Goal: Transaction & Acquisition: Register for event/course

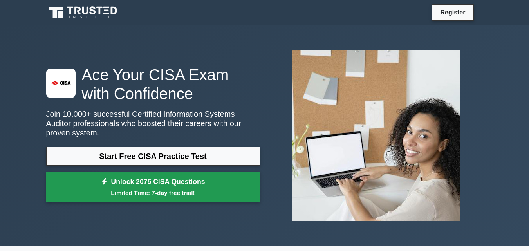
click at [190, 172] on link "Unlock 2075 CISA Questions Limited Time: 7-day free trial!" at bounding box center [153, 187] width 214 height 31
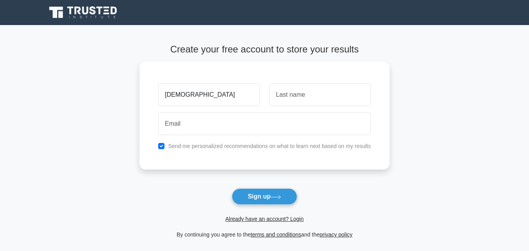
type input "[DEMOGRAPHIC_DATA]"
click at [232, 188] on button "Sign up" at bounding box center [265, 196] width 66 height 16
type input "shamim"
click at [232, 188] on button "Sign up" at bounding box center [265, 196] width 66 height 16
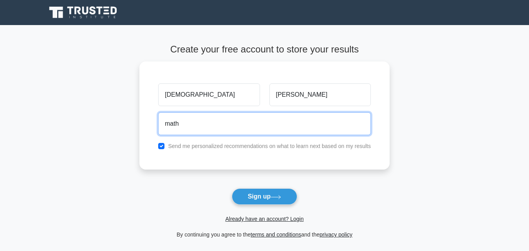
type input "mathshamimbd@gmail.com"
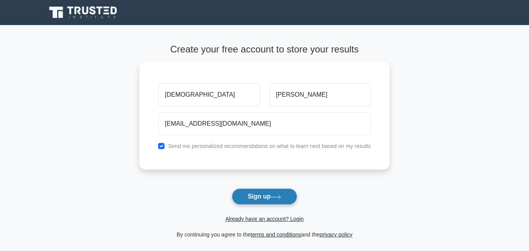
click at [247, 196] on button "Sign up" at bounding box center [265, 196] width 66 height 16
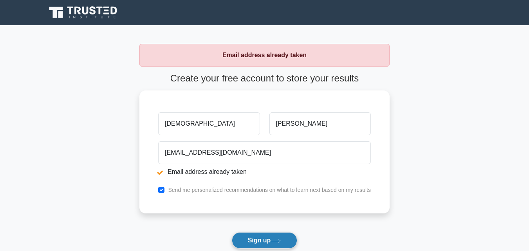
click at [259, 239] on button "Sign up" at bounding box center [265, 240] width 66 height 16
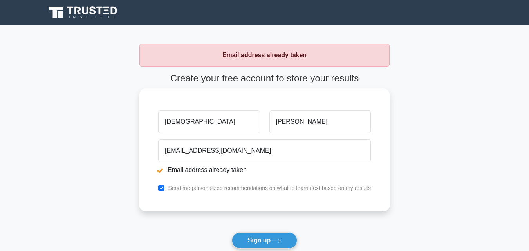
type input "Muhammad"
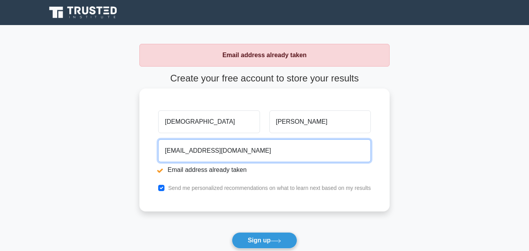
click at [295, 141] on input "mathshamimbd@gmail.com" at bounding box center [264, 150] width 213 height 23
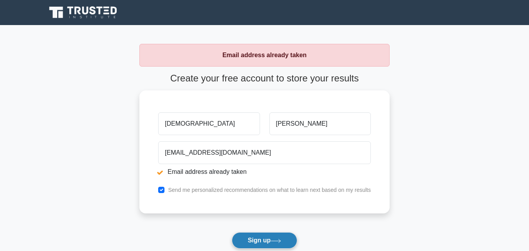
click at [270, 241] on button "Sign up" at bounding box center [265, 240] width 66 height 16
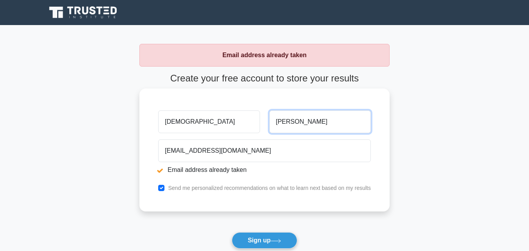
click at [300, 128] on input "shamim" at bounding box center [320, 121] width 101 height 23
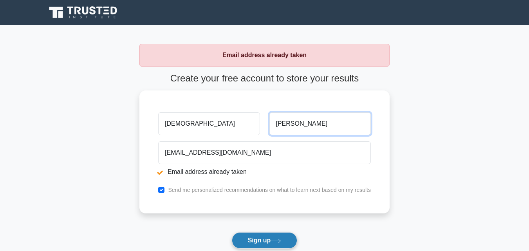
type input "[PERSON_NAME]"
click at [268, 237] on button "Sign up" at bounding box center [265, 240] width 66 height 16
click at [268, 239] on button "Sign up" at bounding box center [265, 240] width 66 height 16
drag, startPoint x: 0, startPoint y: 0, endPoint x: 269, endPoint y: 240, distance: 360.2
click at [269, 240] on button "Sign up" at bounding box center [265, 240] width 66 height 16
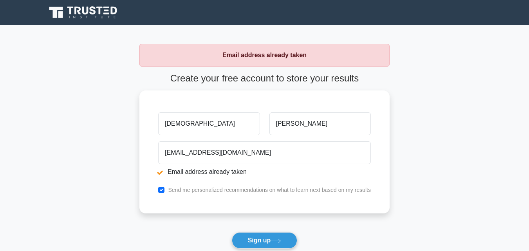
click at [269, 240] on form "Create your free account to store your results [DEMOGRAPHIC_DATA][PERSON_NAME][…" at bounding box center [264, 178] width 250 height 210
